Goal: Information Seeking & Learning: Learn about a topic

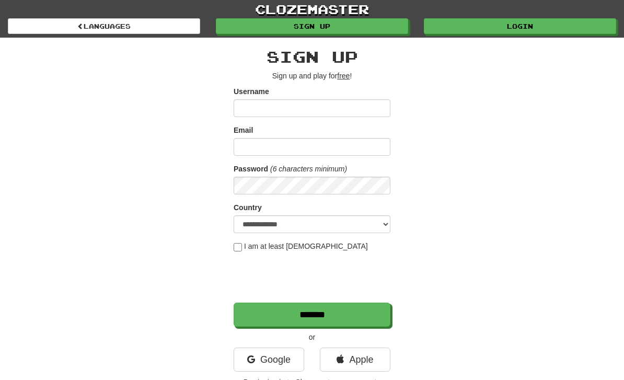
click at [541, 29] on link "Login" at bounding box center [520, 26] width 192 height 16
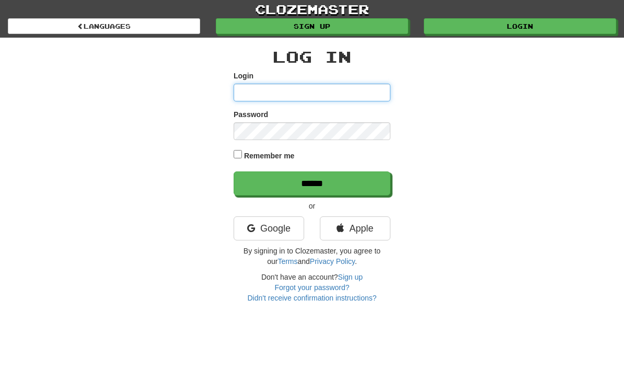
type input "**********"
click at [312, 182] on input "******" at bounding box center [312, 183] width 157 height 24
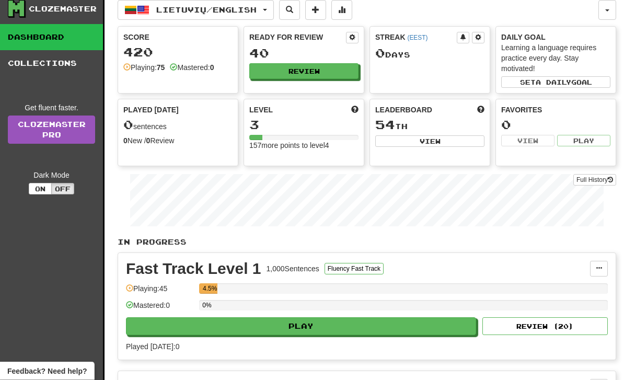
scroll to position [27, 0]
click at [151, 321] on button "Play" at bounding box center [301, 326] width 350 height 18
select select "**"
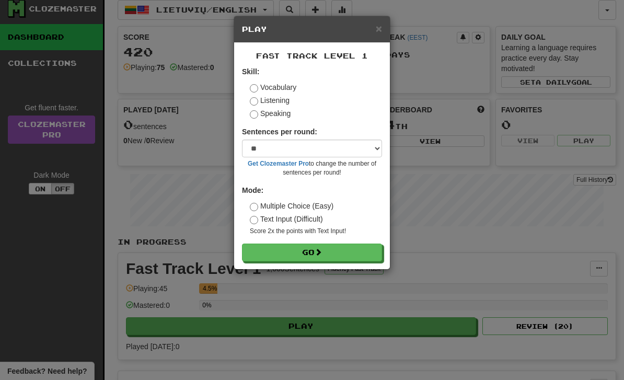
click at [363, 250] on button "Go" at bounding box center [312, 252] width 140 height 18
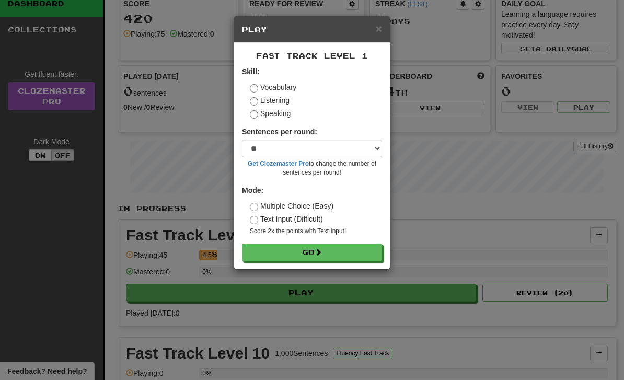
click at [380, 30] on span "×" at bounding box center [379, 28] width 6 height 12
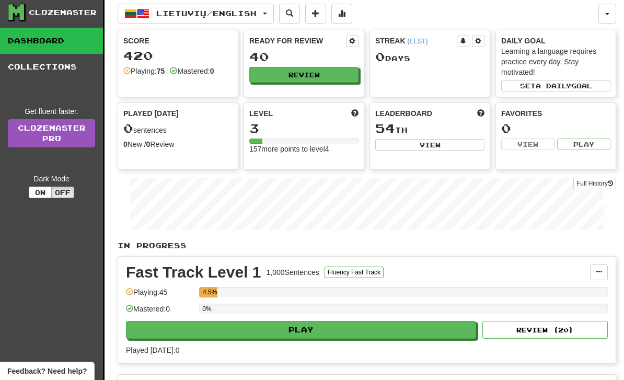
scroll to position [30, 0]
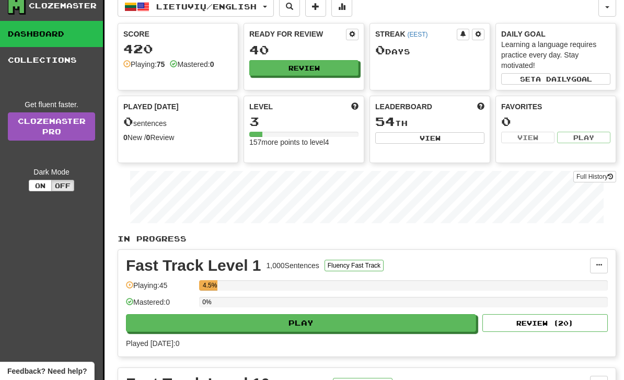
click at [54, 62] on link "Collections" at bounding box center [51, 60] width 103 height 26
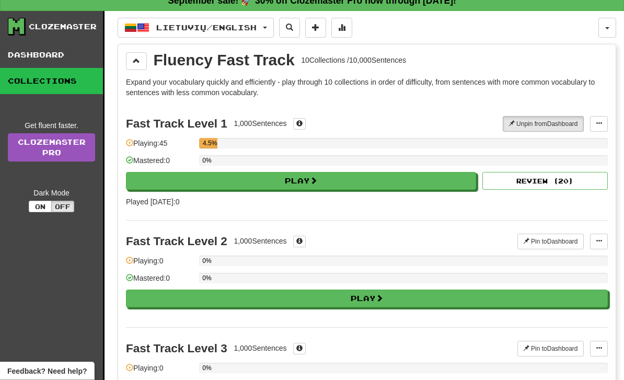
scroll to position [0, 0]
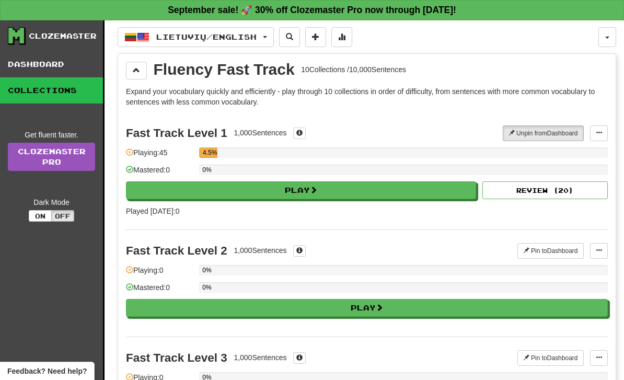
click at [144, 62] on button at bounding box center [136, 71] width 21 height 18
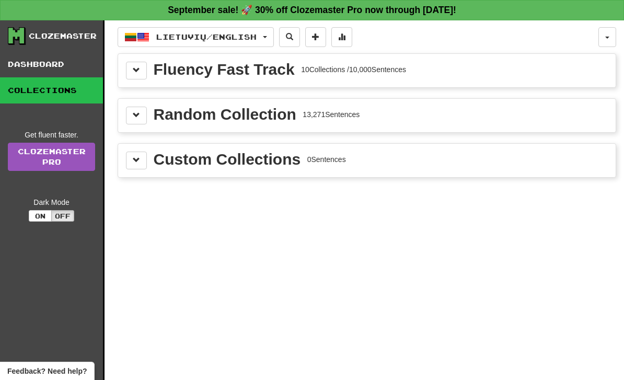
click at [142, 110] on button at bounding box center [136, 116] width 21 height 18
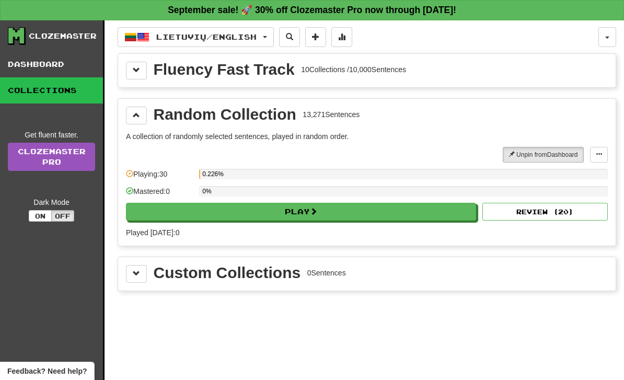
click at [441, 207] on button "Play" at bounding box center [301, 212] width 350 height 18
select select "**"
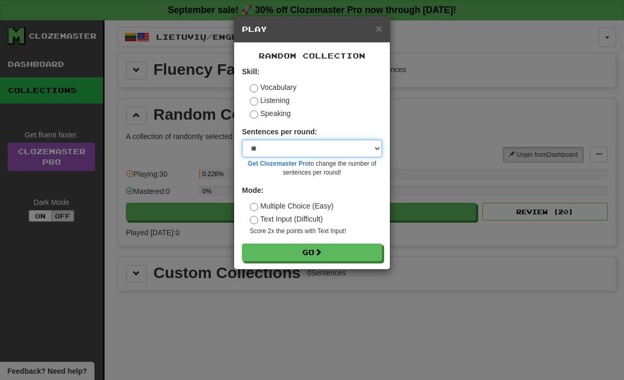
click at [362, 148] on select "* ** ** ** ** ** *** ********" at bounding box center [312, 149] width 140 height 18
click at [312, 250] on button "Go" at bounding box center [312, 252] width 140 height 18
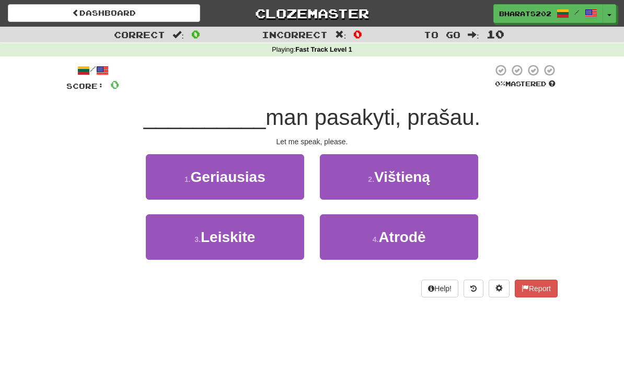
click at [182, 239] on button "3 . Leiskite" at bounding box center [225, 236] width 158 height 45
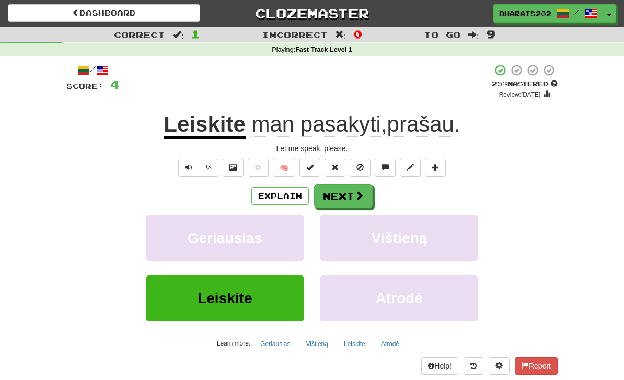
click at [354, 192] on span at bounding box center [358, 195] width 9 height 9
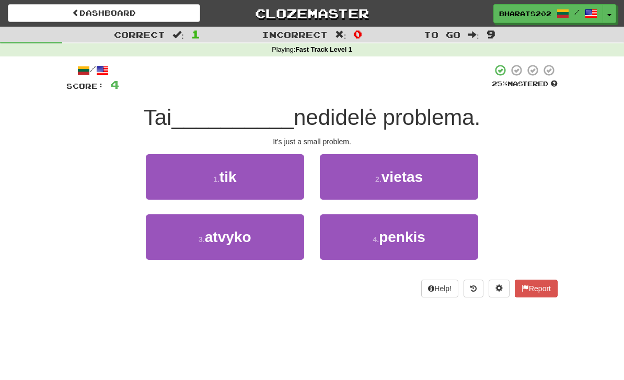
click at [172, 175] on button "1 . tik" at bounding box center [225, 176] width 158 height 45
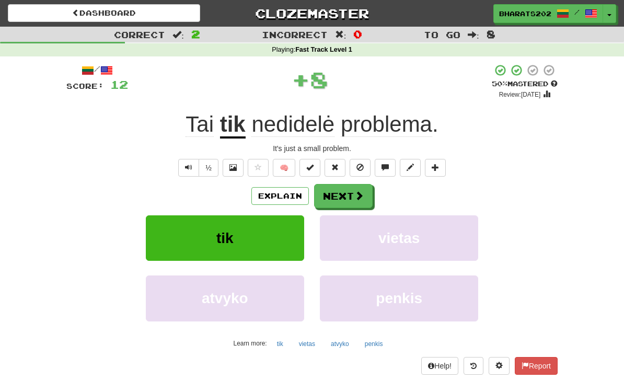
click at [351, 194] on button "Next" at bounding box center [343, 196] width 59 height 24
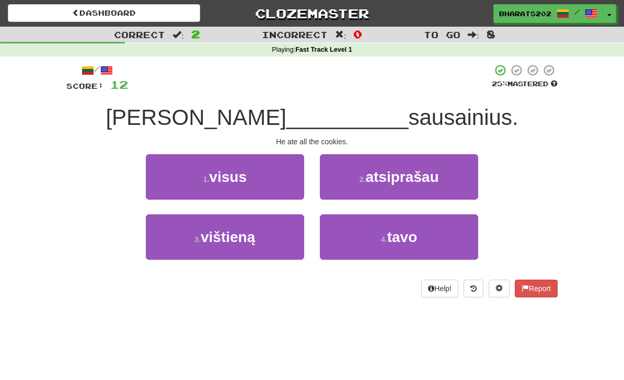
click at [164, 181] on button "1 . visus" at bounding box center [225, 176] width 158 height 45
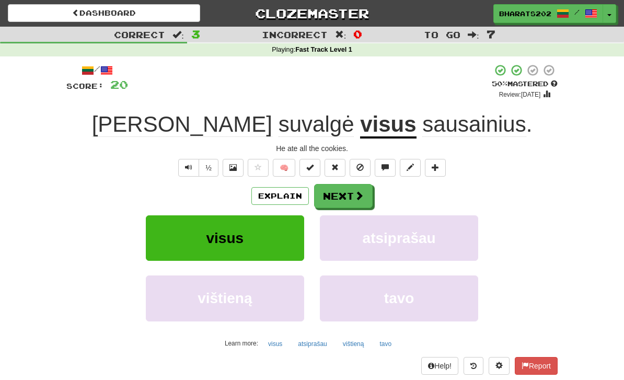
click at [359, 195] on span at bounding box center [358, 195] width 9 height 9
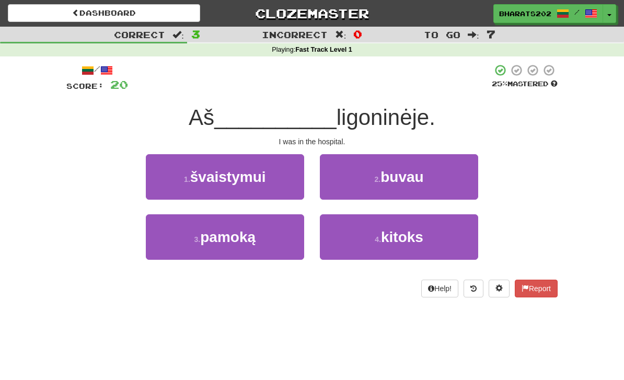
click at [422, 173] on span "buvau" at bounding box center [401, 177] width 43 height 16
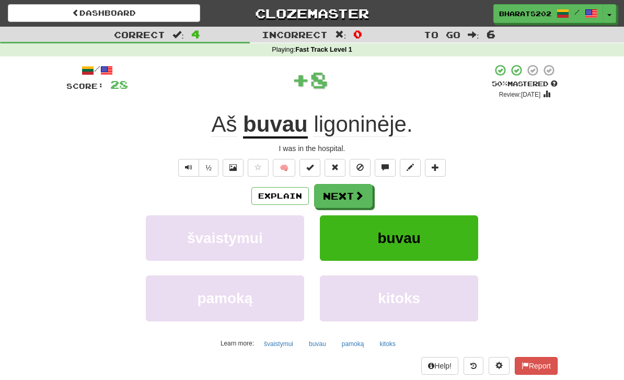
click at [351, 194] on button "Next" at bounding box center [343, 196] width 59 height 24
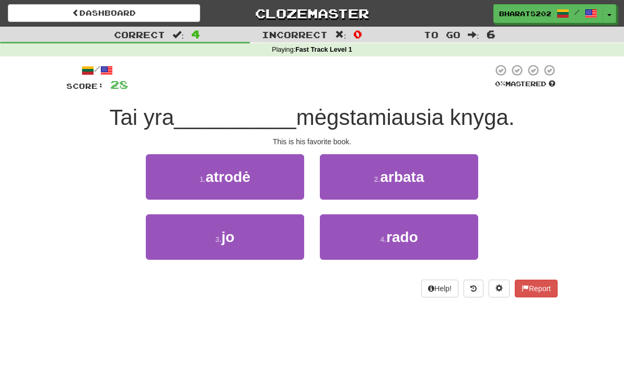
click at [175, 224] on button "3 . jo" at bounding box center [225, 236] width 158 height 45
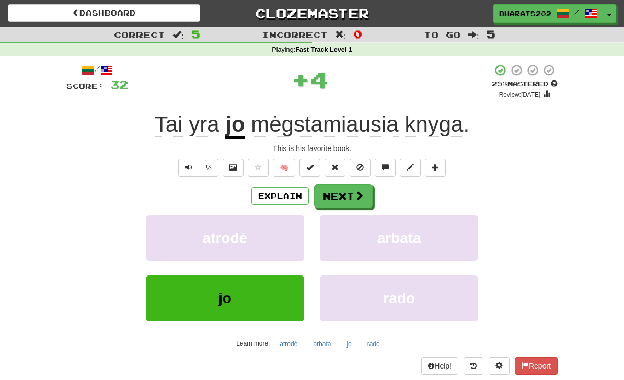
click at [357, 192] on span at bounding box center [358, 195] width 9 height 9
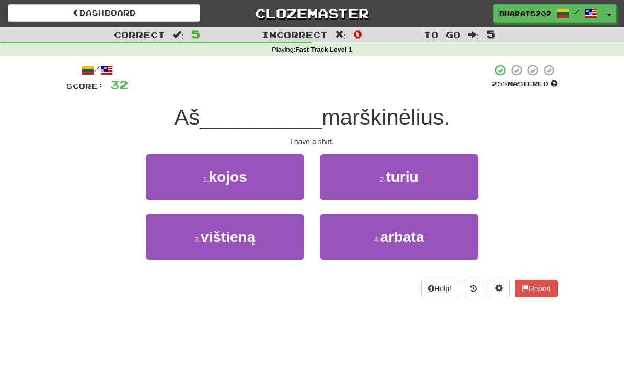
click at [431, 166] on button "2 . turiu" at bounding box center [399, 176] width 158 height 45
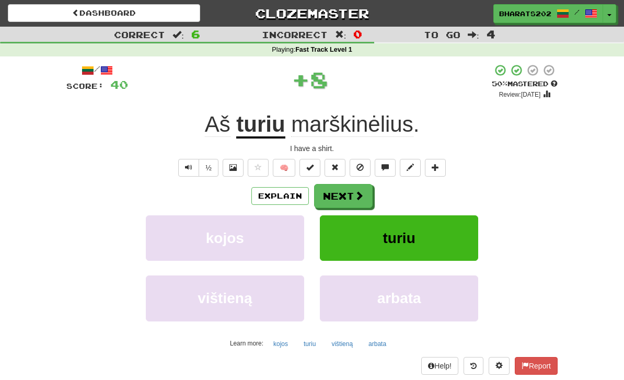
click at [354, 193] on span at bounding box center [358, 195] width 9 height 9
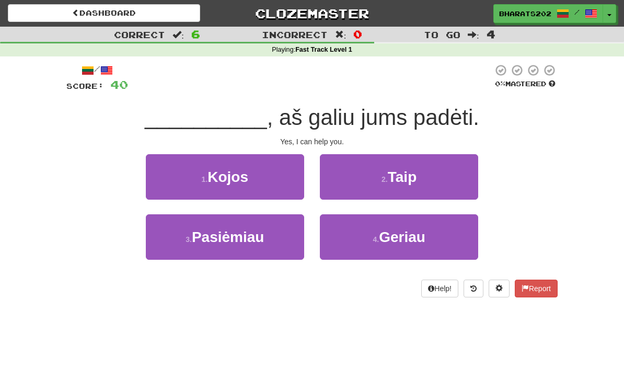
click at [432, 177] on button "2 . Taip" at bounding box center [399, 176] width 158 height 45
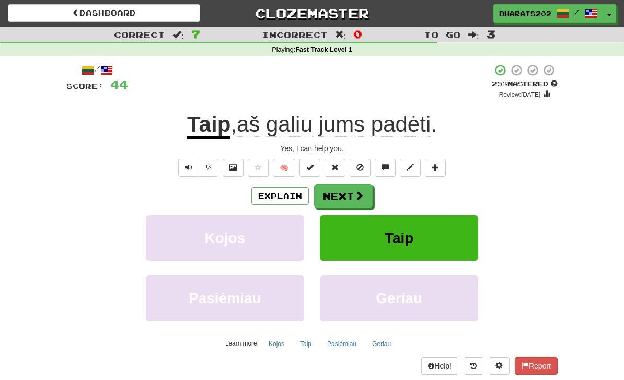
click at [355, 193] on span at bounding box center [358, 195] width 9 height 9
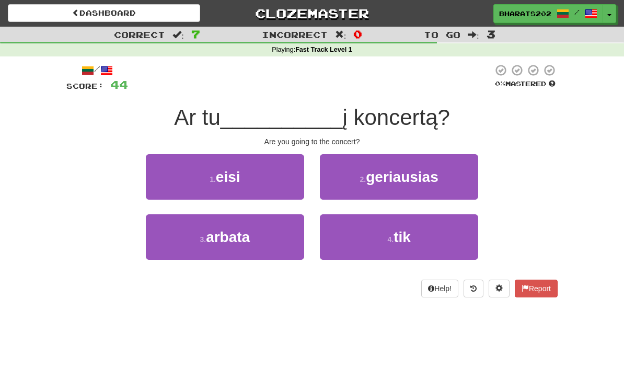
click at [175, 181] on button "1 . eisi" at bounding box center [225, 176] width 158 height 45
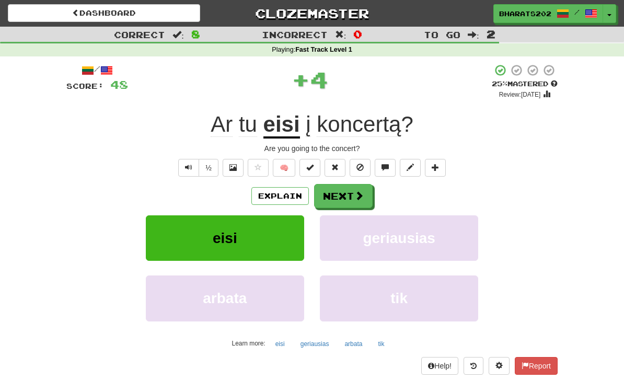
click at [353, 196] on button "Next" at bounding box center [343, 196] width 59 height 24
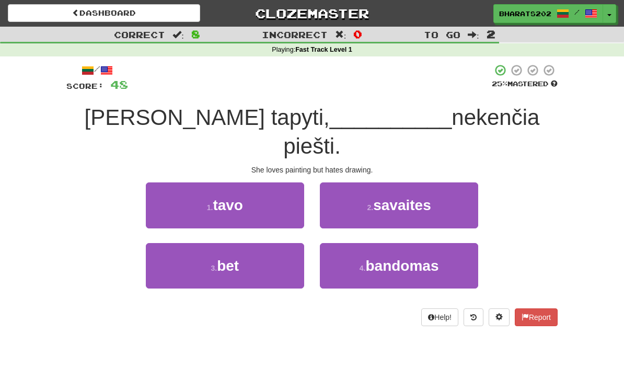
click at [182, 243] on button "3 . bet" at bounding box center [225, 265] width 158 height 45
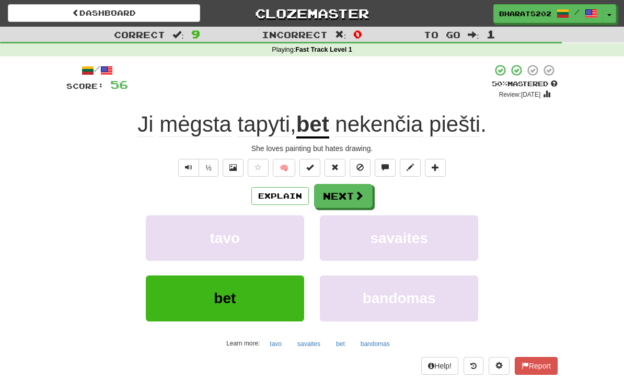
click at [352, 186] on button "Next" at bounding box center [343, 196] width 59 height 24
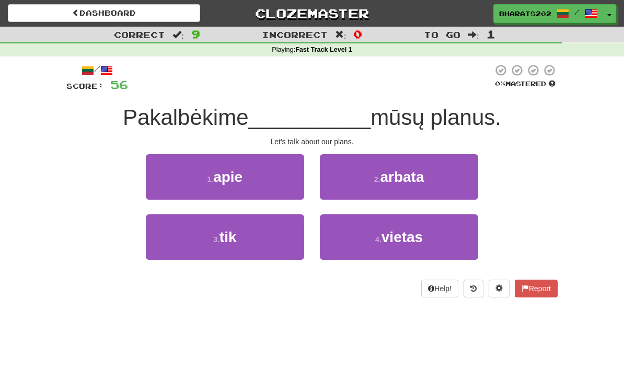
click at [254, 173] on button "1 . apie" at bounding box center [225, 176] width 158 height 45
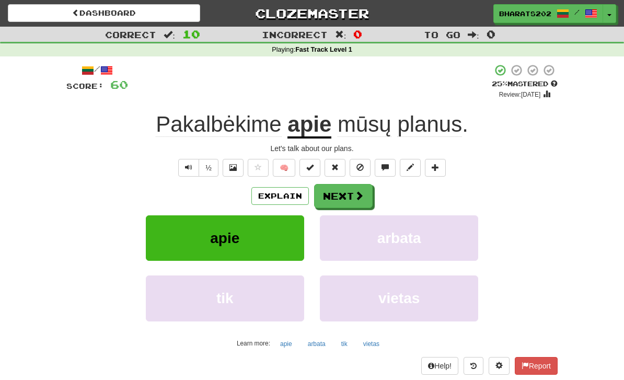
click at [341, 194] on button "Next" at bounding box center [343, 196] width 59 height 24
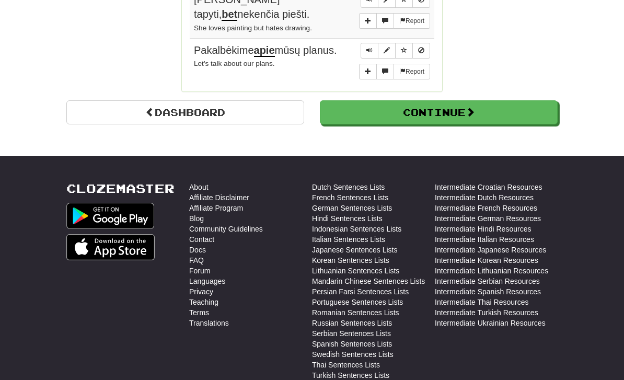
scroll to position [371, 0]
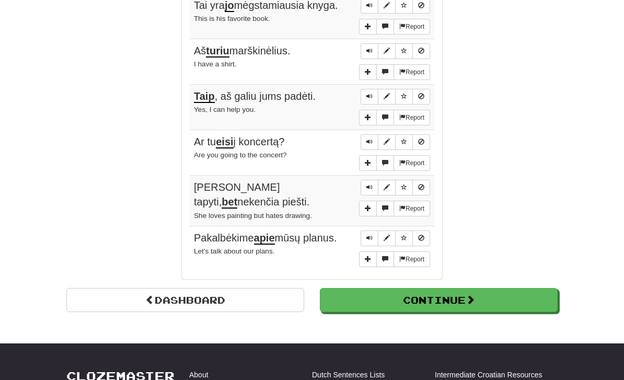
click at [366, 288] on button "Continue" at bounding box center [439, 300] width 238 height 24
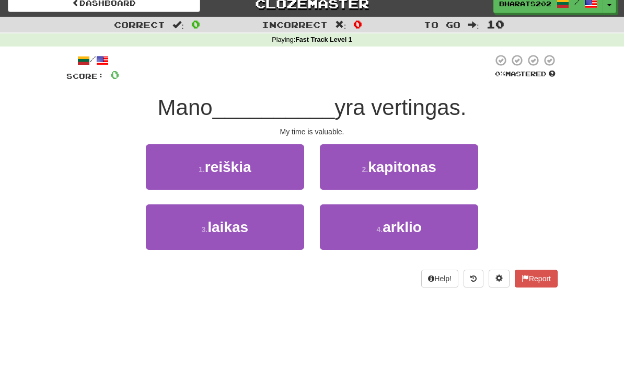
scroll to position [11, 0]
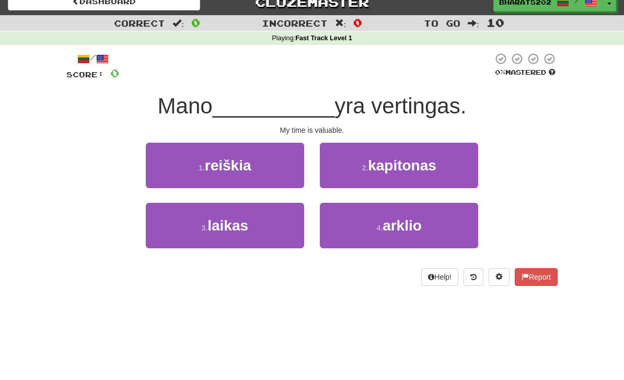
click at [223, 217] on span "laikas" at bounding box center [227, 225] width 41 height 16
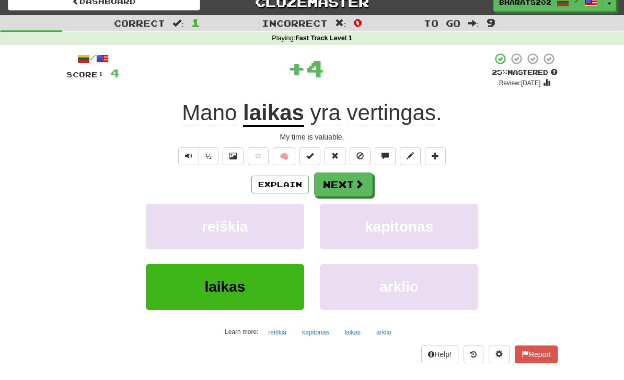
click at [342, 176] on button "Next" at bounding box center [343, 184] width 59 height 24
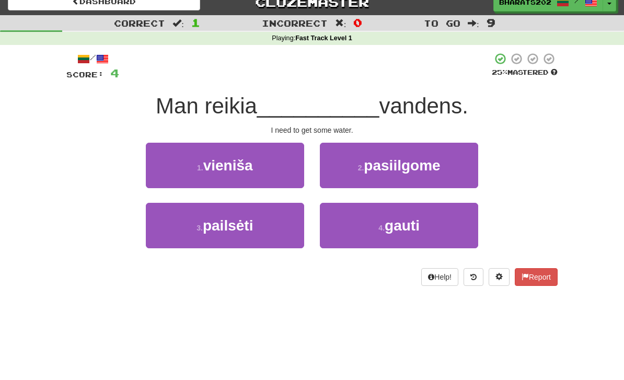
click at [355, 221] on button "4 . gauti" at bounding box center [399, 225] width 158 height 45
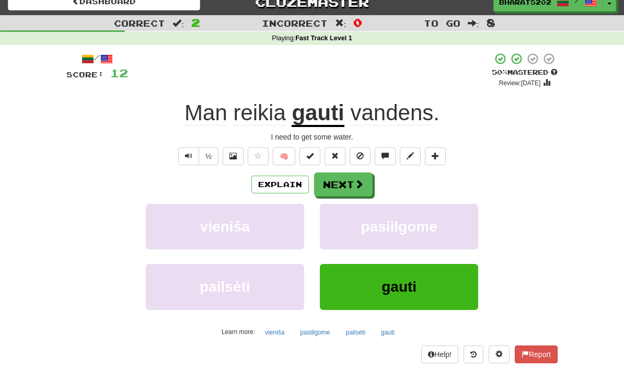
click at [345, 181] on button "Next" at bounding box center [343, 184] width 59 height 24
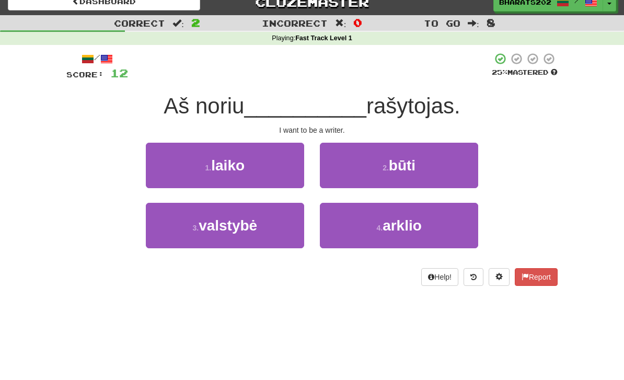
click at [348, 163] on button "2 . būti" at bounding box center [399, 165] width 158 height 45
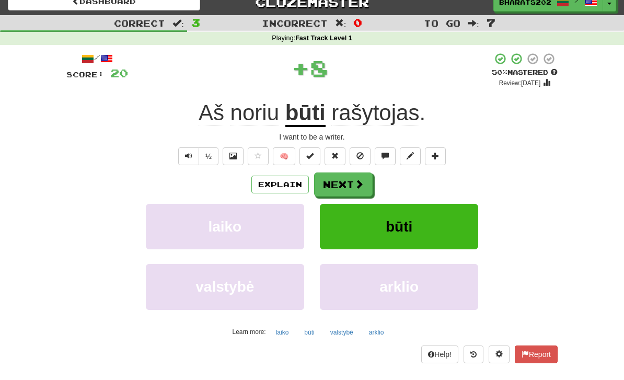
click at [341, 175] on button "Next" at bounding box center [343, 184] width 59 height 24
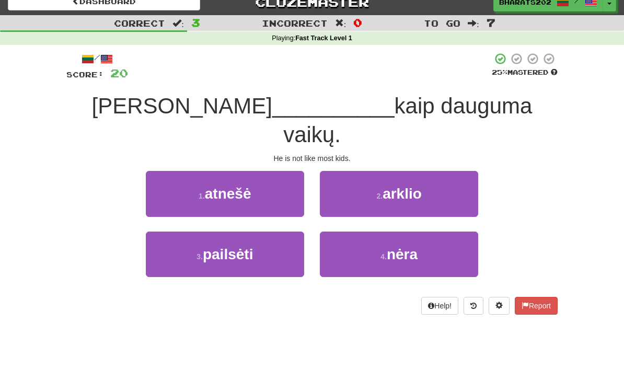
click at [367, 231] on button "4 . nėra" at bounding box center [399, 253] width 158 height 45
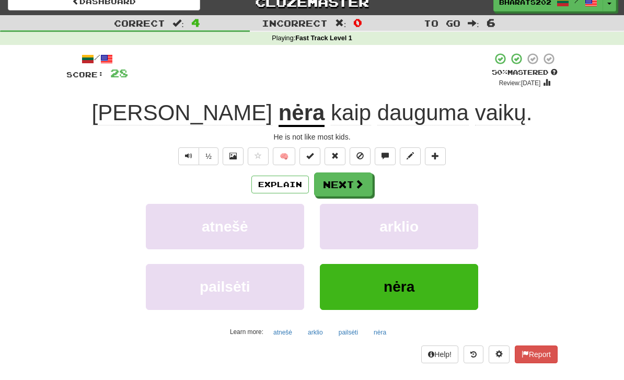
click at [341, 187] on button "Next" at bounding box center [343, 184] width 59 height 24
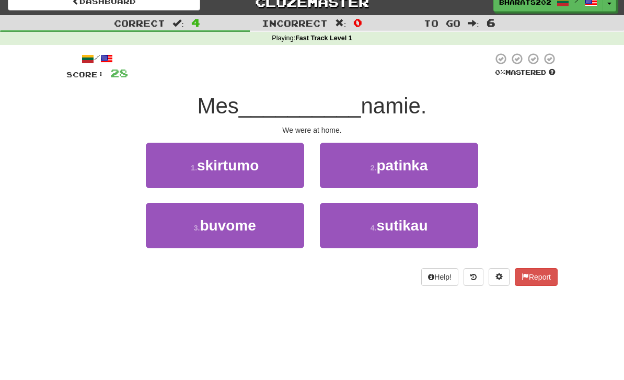
click at [244, 223] on span "buvome" at bounding box center [228, 225] width 56 height 16
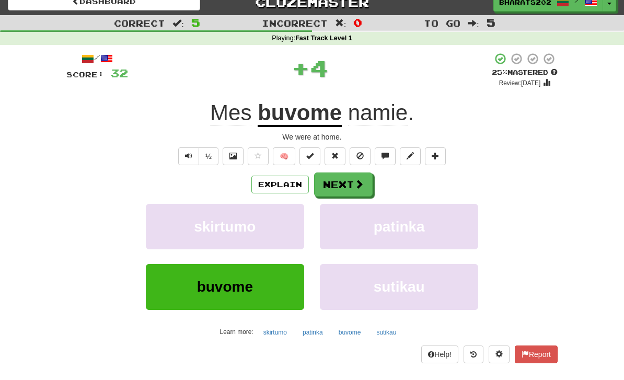
click at [340, 175] on button "Next" at bounding box center [343, 184] width 59 height 24
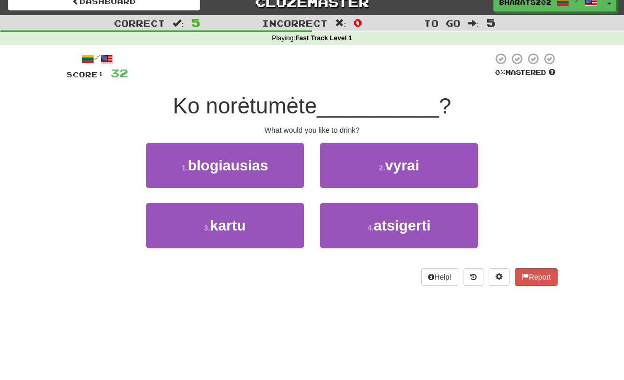
click at [375, 217] on span "atsigerti" at bounding box center [402, 225] width 57 height 16
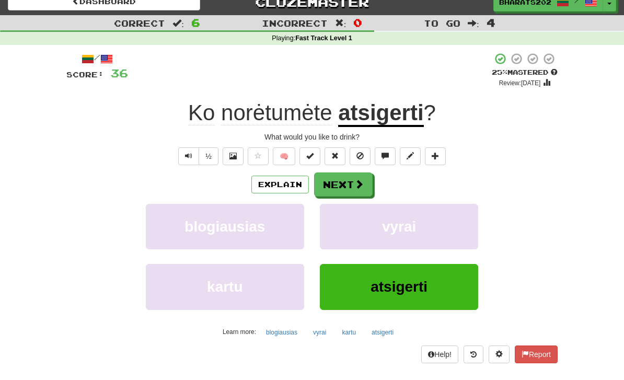
click at [342, 177] on button "Next" at bounding box center [343, 184] width 59 height 24
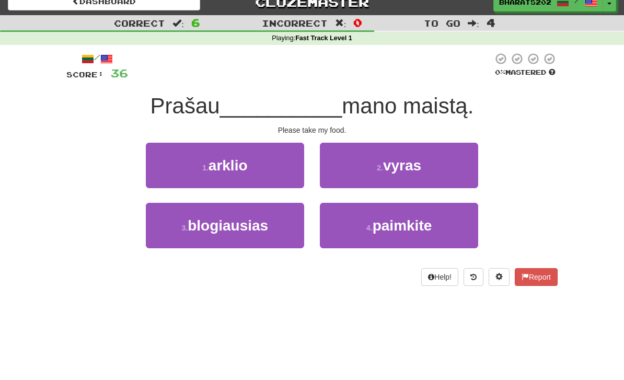
click at [365, 217] on button "4 . paimkite" at bounding box center [399, 225] width 158 height 45
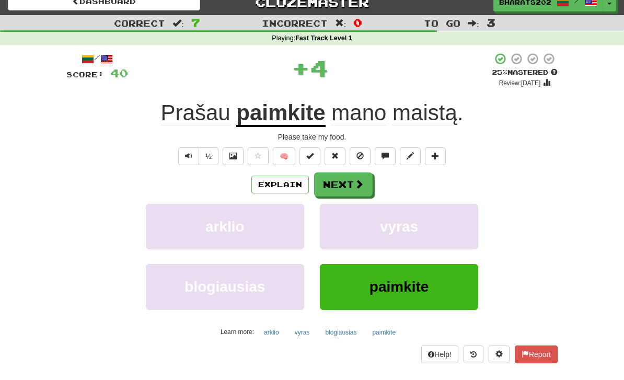
click at [346, 184] on button "Next" at bounding box center [343, 184] width 59 height 24
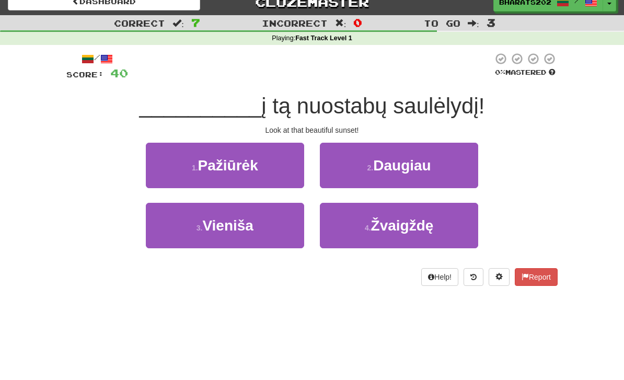
click at [247, 167] on span "Pažiūrėk" at bounding box center [228, 165] width 60 height 16
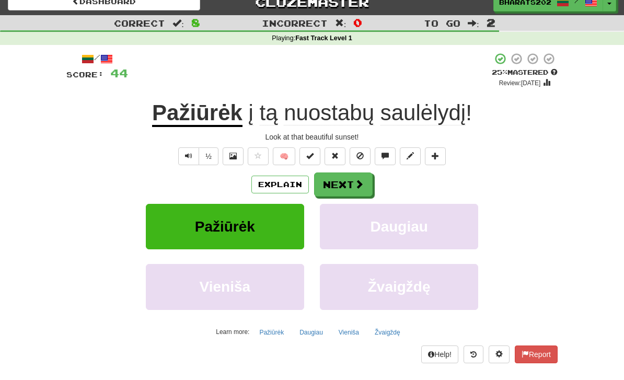
click at [336, 176] on button "Next" at bounding box center [343, 184] width 59 height 24
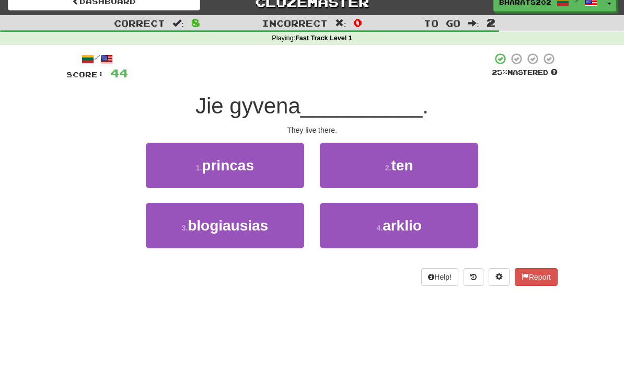
click at [350, 160] on button "2 . ten" at bounding box center [399, 165] width 158 height 45
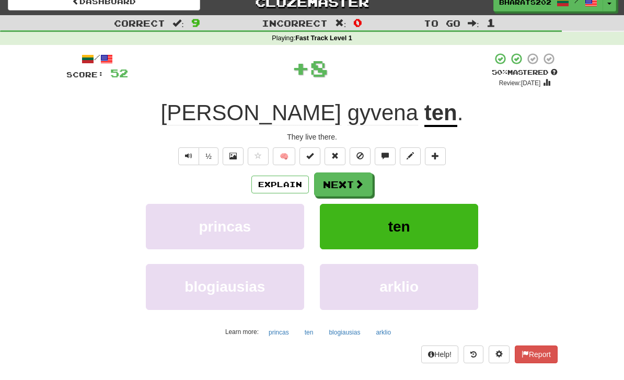
click at [339, 177] on button "Next" at bounding box center [343, 184] width 59 height 24
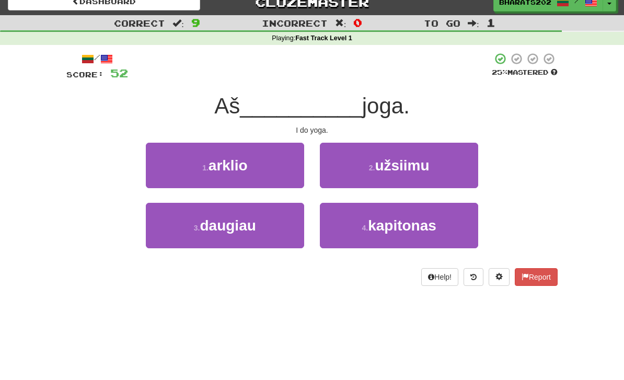
click at [341, 164] on button "2 . užsiimu" at bounding box center [399, 165] width 158 height 45
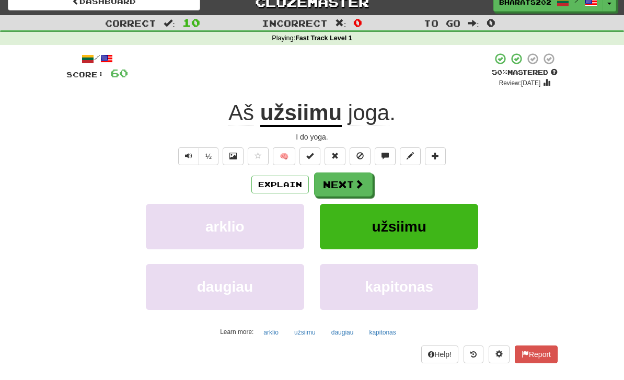
click at [337, 179] on button "Next" at bounding box center [343, 184] width 59 height 24
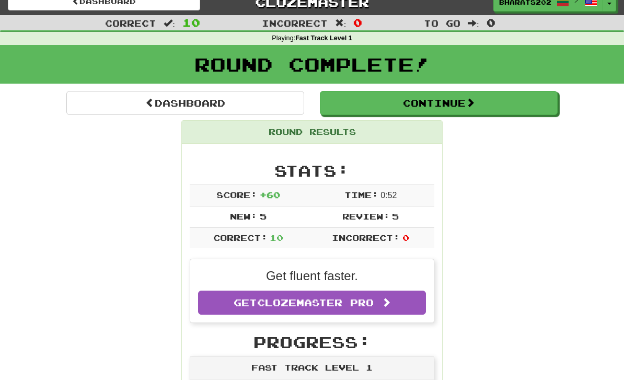
click at [353, 96] on button "Continue" at bounding box center [439, 103] width 238 height 24
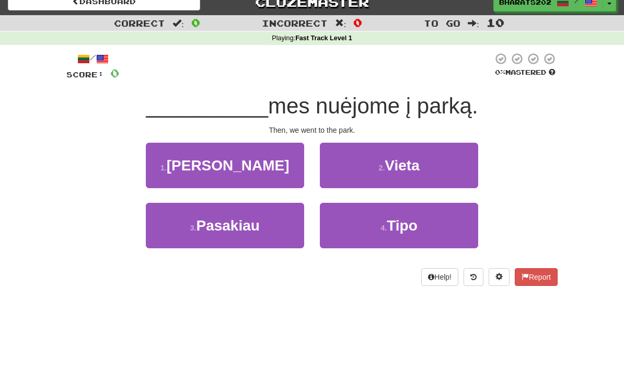
click at [259, 157] on button "1 . Tada" at bounding box center [225, 165] width 158 height 45
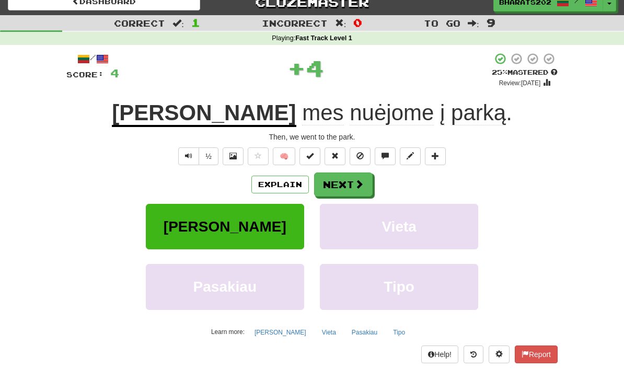
click at [347, 174] on button "Next" at bounding box center [343, 184] width 59 height 24
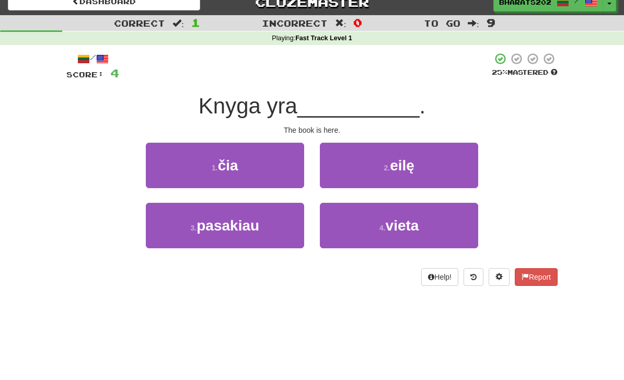
click at [259, 165] on button "1 . čia" at bounding box center [225, 165] width 158 height 45
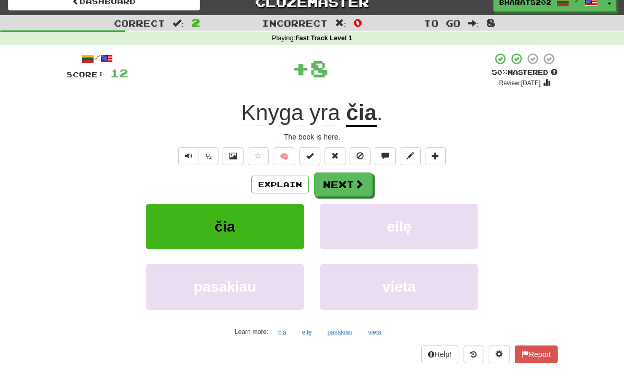
click at [332, 185] on button "Next" at bounding box center [343, 184] width 59 height 24
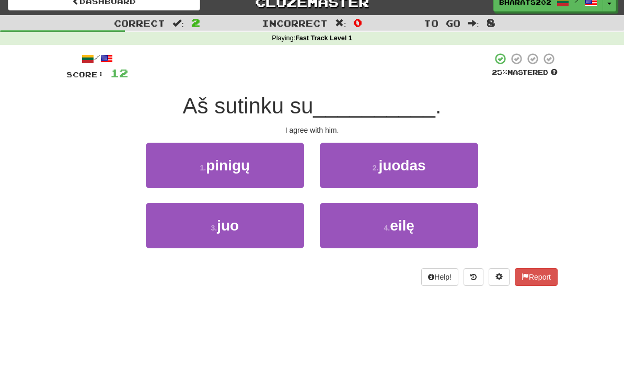
click at [265, 213] on button "3 . juo" at bounding box center [225, 225] width 158 height 45
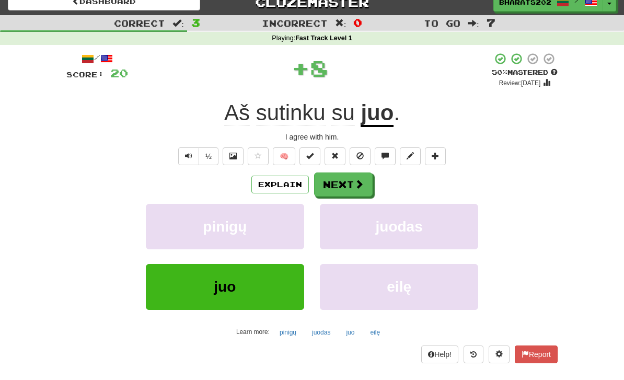
click at [335, 176] on button "Next" at bounding box center [343, 184] width 59 height 24
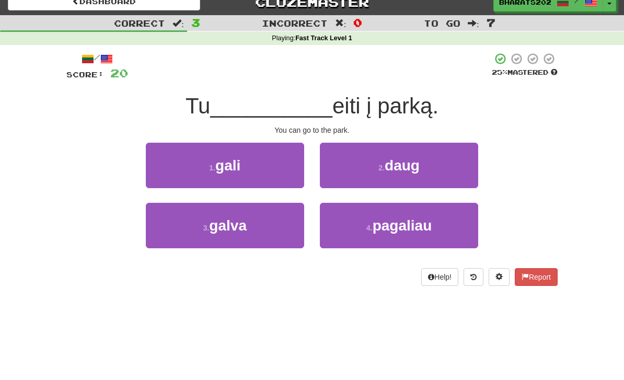
click at [255, 169] on button "1 . gali" at bounding box center [225, 165] width 158 height 45
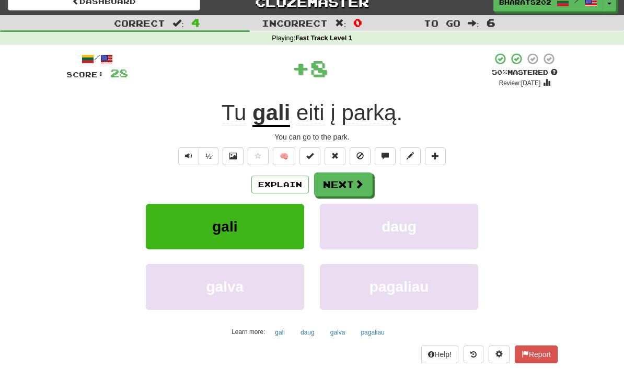
click at [332, 180] on button "Next" at bounding box center [343, 184] width 59 height 24
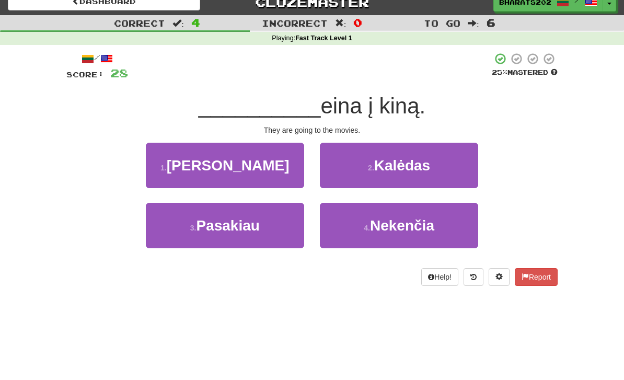
click at [279, 152] on button "1 . Jie" at bounding box center [225, 165] width 158 height 45
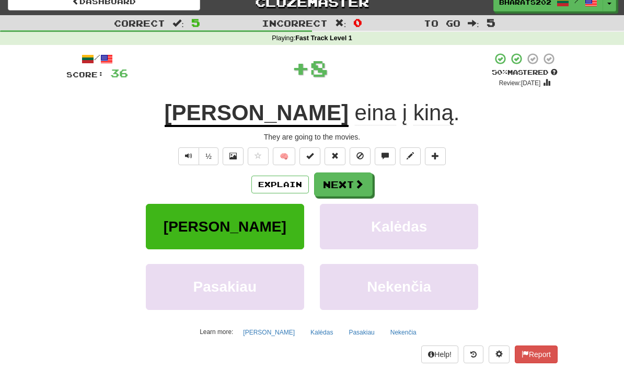
click at [330, 179] on button "Next" at bounding box center [343, 184] width 59 height 24
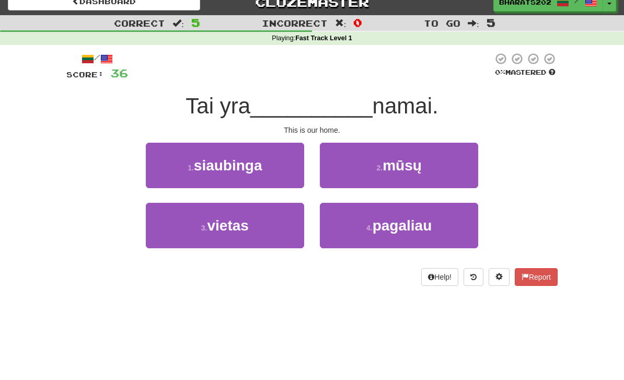
click at [359, 162] on button "2 . mūsų" at bounding box center [399, 165] width 158 height 45
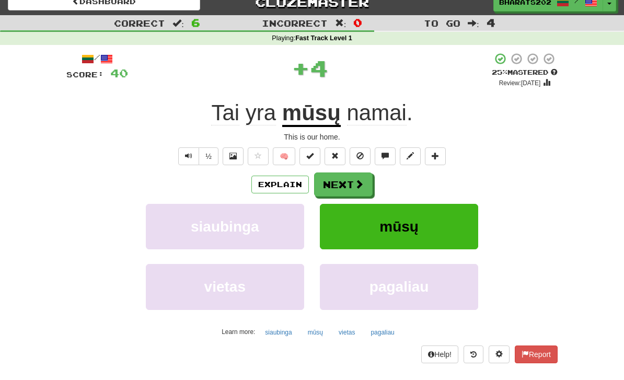
click at [340, 181] on button "Next" at bounding box center [343, 184] width 59 height 24
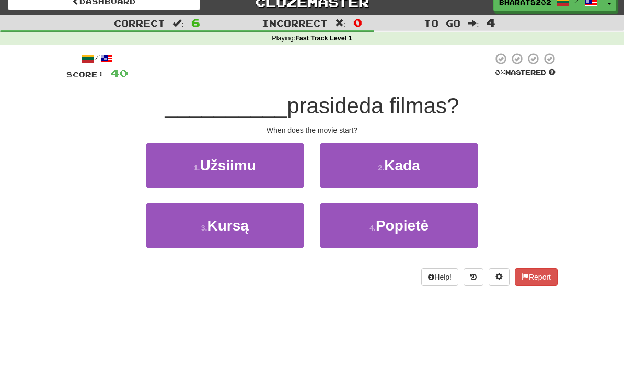
click at [366, 155] on button "2 . Kada" at bounding box center [399, 165] width 158 height 45
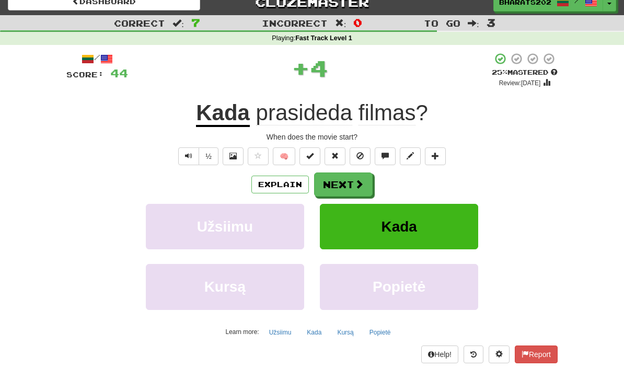
click at [351, 172] on button "Next" at bounding box center [343, 184] width 59 height 24
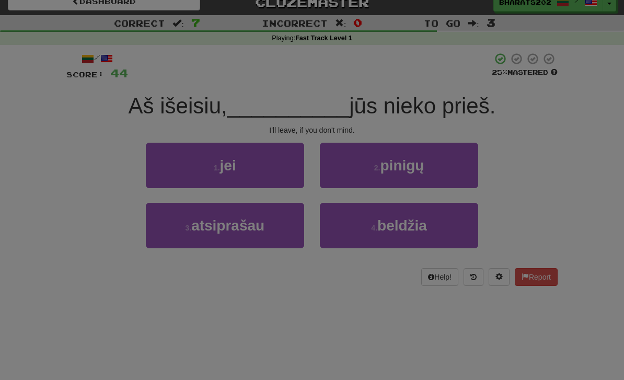
click at [331, 101] on div at bounding box center [312, 190] width 624 height 380
click at [263, 177] on div at bounding box center [312, 190] width 624 height 380
click at [272, 167] on div at bounding box center [312, 190] width 624 height 380
click at [618, 300] on div at bounding box center [312, 190] width 624 height 380
click at [100, 86] on div at bounding box center [312, 190] width 624 height 380
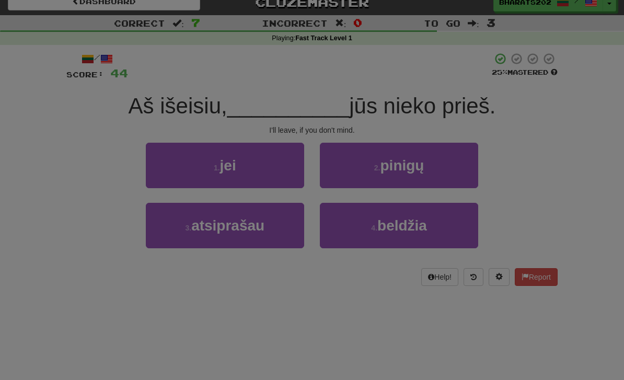
click at [264, 155] on div at bounding box center [312, 190] width 624 height 380
click at [263, 155] on div at bounding box center [312, 190] width 624 height 380
click at [266, 161] on div at bounding box center [312, 190] width 624 height 380
click at [470, 113] on div at bounding box center [312, 190] width 624 height 380
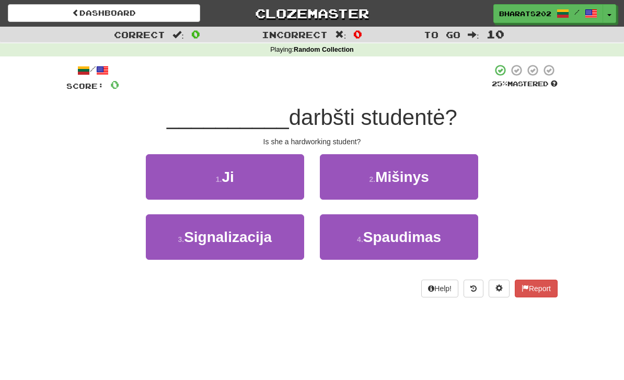
click at [279, 176] on button "1 . Ji" at bounding box center [225, 176] width 158 height 45
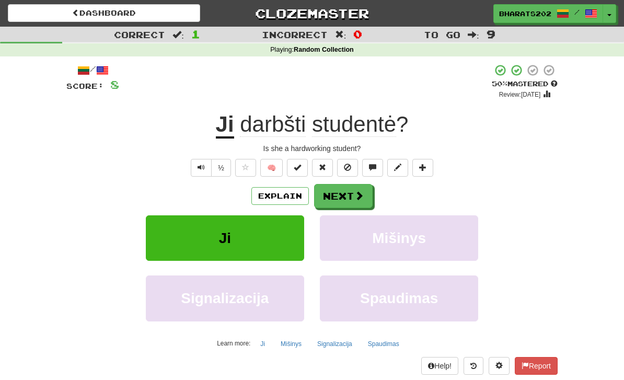
click at [342, 198] on button "Next" at bounding box center [343, 196] width 59 height 24
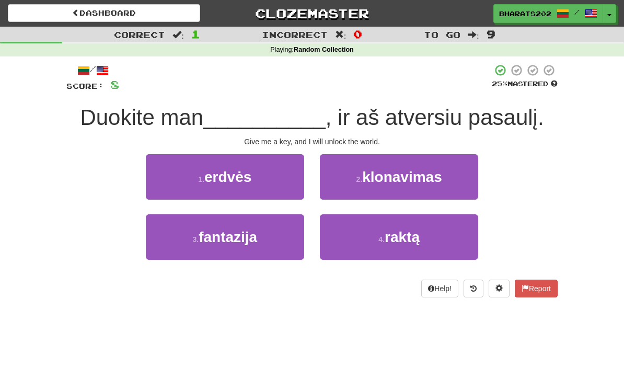
click at [421, 252] on button "4 . raktą" at bounding box center [399, 236] width 158 height 45
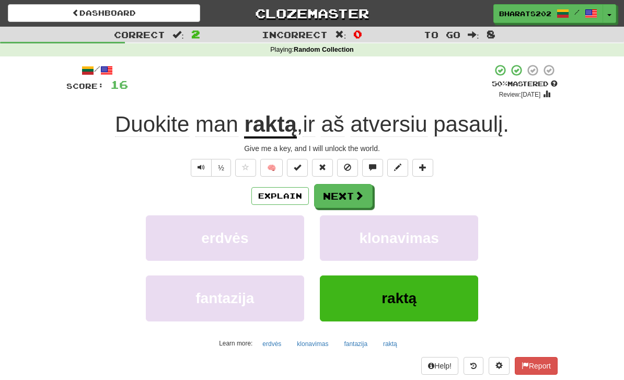
click at [352, 196] on button "Next" at bounding box center [343, 196] width 59 height 24
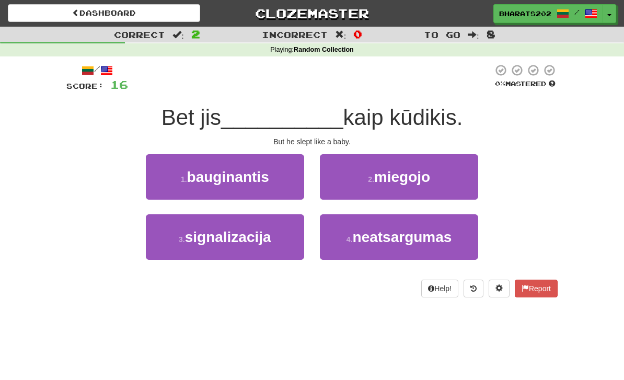
click at [359, 172] on button "2 . miegojo" at bounding box center [399, 176] width 158 height 45
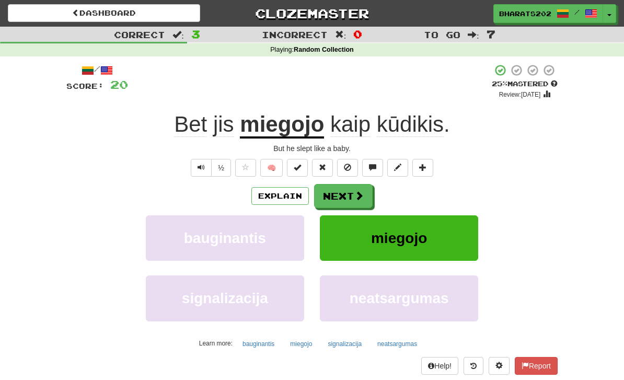
click at [351, 184] on button "Next" at bounding box center [343, 196] width 59 height 24
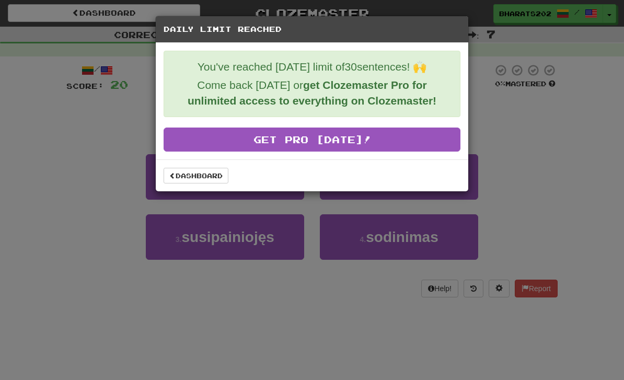
click at [173, 175] on span at bounding box center [172, 175] width 6 height 6
